Goal: Find specific page/section: Find specific page/section

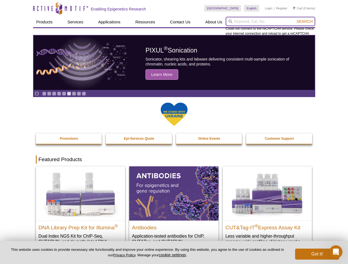
click at [270, 21] on input "search" at bounding box center [269, 21] width 89 height 9
click at [304, 21] on span "Search" at bounding box center [304, 21] width 16 height 4
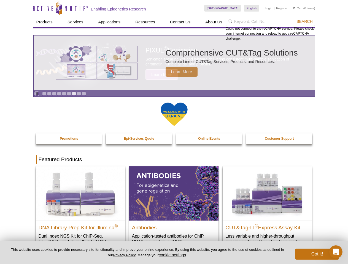
click at [37, 94] on icon "Pause" at bounding box center [37, 94] width 4 height 4
click at [44, 94] on link "Go to slide 1" at bounding box center [44, 94] width 4 height 4
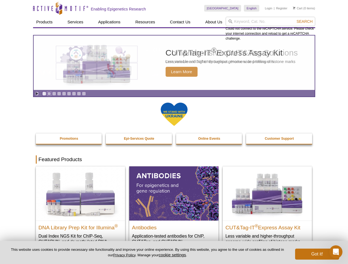
click at [49, 94] on link "Go to slide 2" at bounding box center [49, 94] width 4 height 4
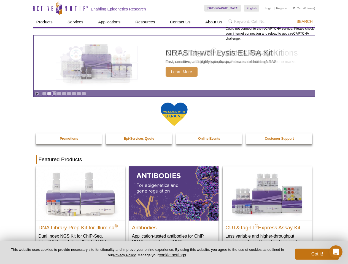
click at [54, 94] on link "Go to slide 3" at bounding box center [54, 94] width 4 height 4
click at [59, 94] on link "Go to slide 4" at bounding box center [59, 94] width 4 height 4
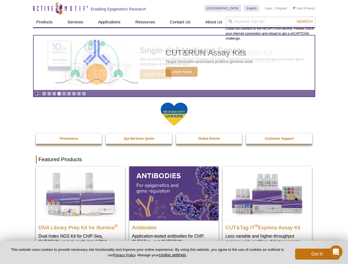
click at [64, 94] on link "Go to slide 5" at bounding box center [64, 94] width 4 height 4
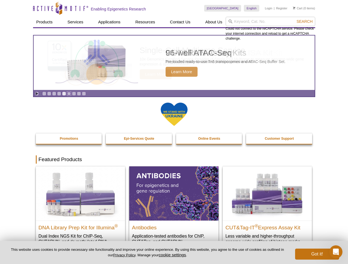
click at [69, 94] on link "Go to slide 6" at bounding box center [69, 94] width 4 height 4
click at [74, 94] on link "Go to slide 7" at bounding box center [74, 94] width 4 height 4
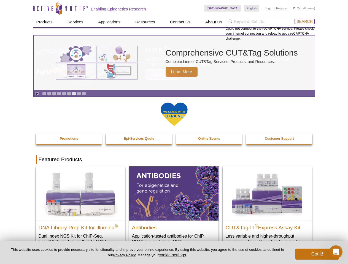
click at [304, 21] on span "Search" at bounding box center [304, 21] width 16 height 4
